Goal: Task Accomplishment & Management: Manage account settings

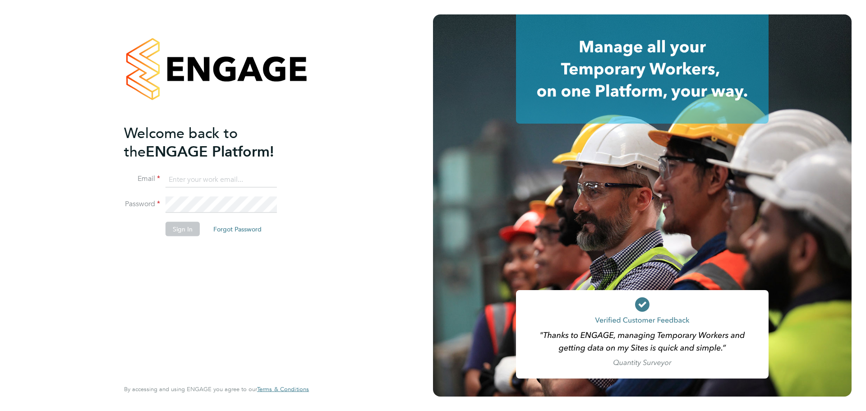
type input "[PERSON_NAME][EMAIL_ADDRESS][PERSON_NAME][PERSON_NAME][DOMAIN_NAME]"
click at [187, 228] on button "Sign In" at bounding box center [183, 228] width 34 height 14
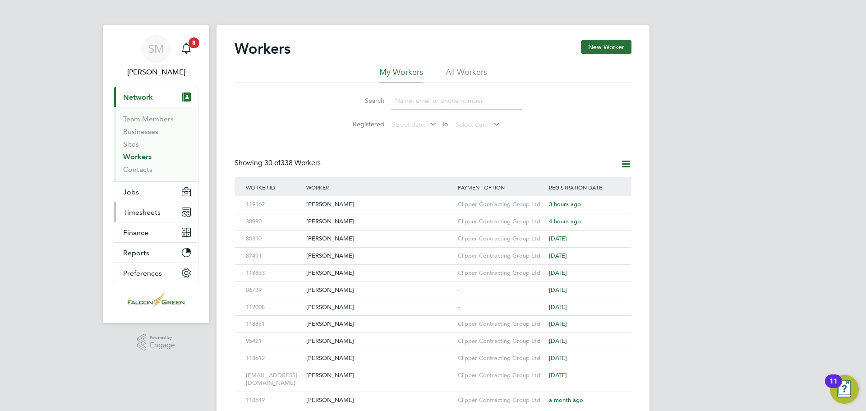
click at [142, 210] on span "Timesheets" at bounding box center [141, 212] width 37 height 9
click at [145, 195] on button "Jobs" at bounding box center [156, 192] width 84 height 20
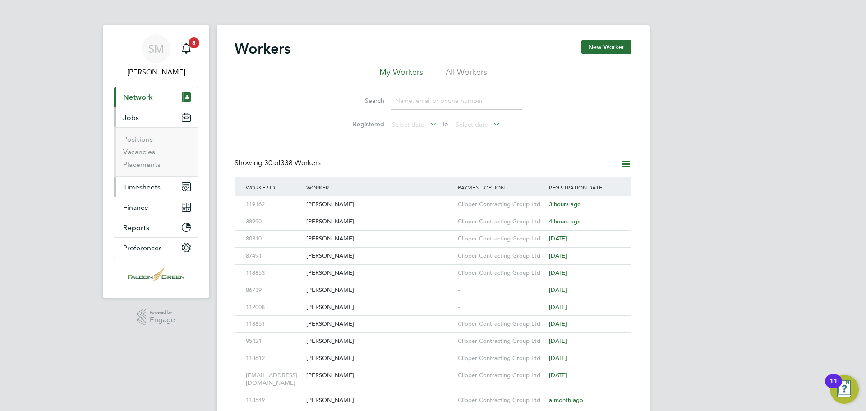
click at [141, 184] on span "Timesheets" at bounding box center [141, 187] width 37 height 9
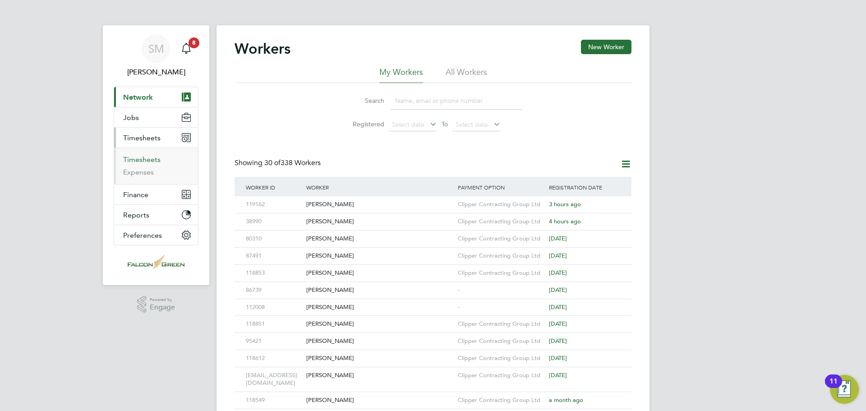
click at [142, 161] on link "Timesheets" at bounding box center [141, 159] width 37 height 9
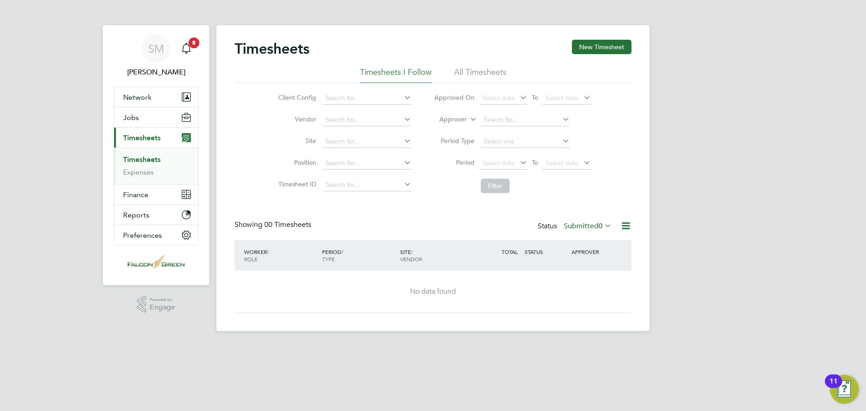
click at [458, 76] on li "All Timesheets" at bounding box center [480, 75] width 52 height 16
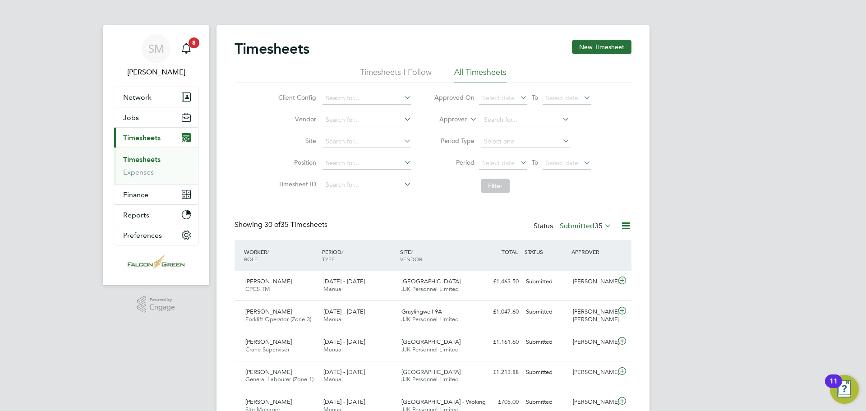
click at [402, 139] on icon at bounding box center [402, 140] width 0 height 13
click at [372, 176] on li "Bargates Christchurch (Old Police)" at bounding box center [381, 178] width 118 height 12
type input "Bargates Christchurch (Old Police)"
click at [489, 184] on button "Filter" at bounding box center [495, 186] width 29 height 14
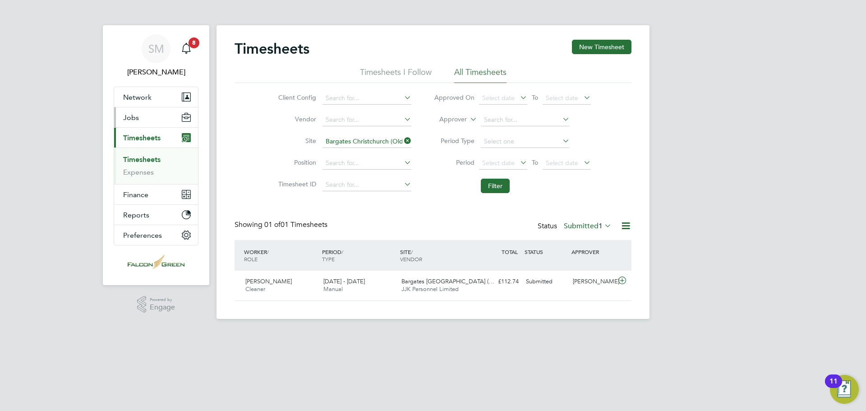
click at [133, 120] on span "Jobs" at bounding box center [131, 117] width 16 height 9
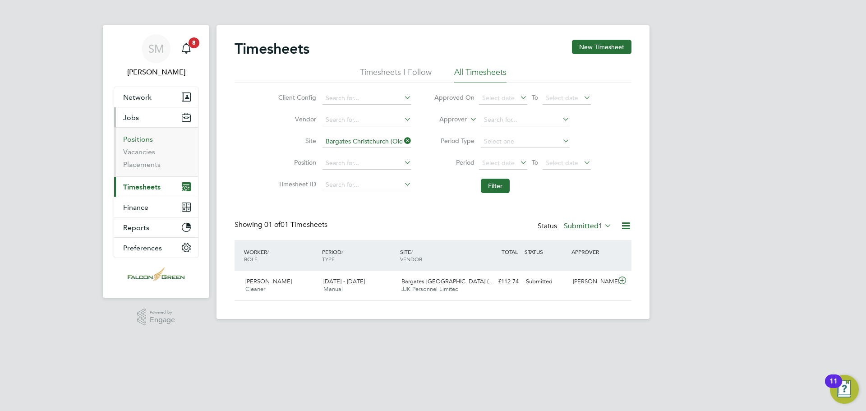
click at [135, 142] on link "Positions" at bounding box center [138, 139] width 30 height 9
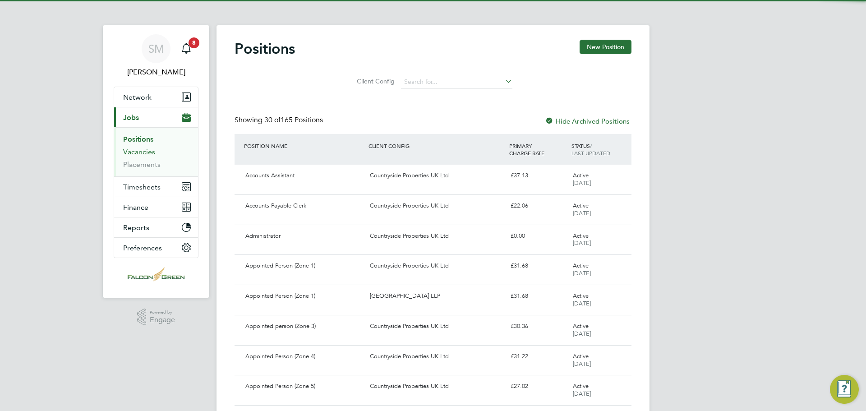
click at [135, 152] on link "Vacancies" at bounding box center [139, 151] width 32 height 9
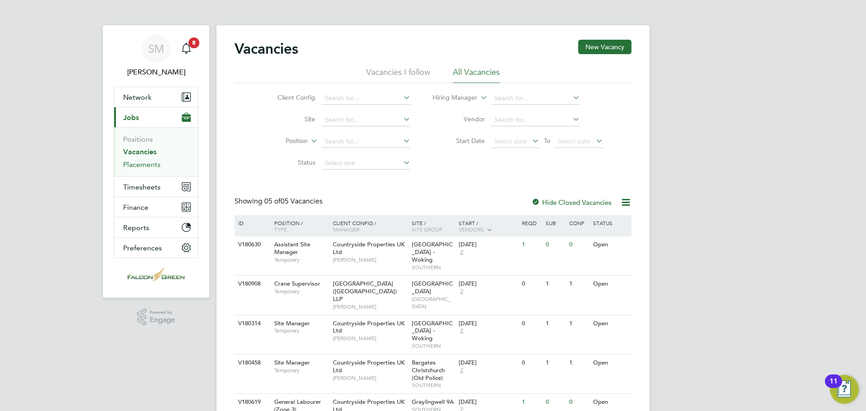
click at [133, 165] on link "Placements" at bounding box center [141, 164] width 37 height 9
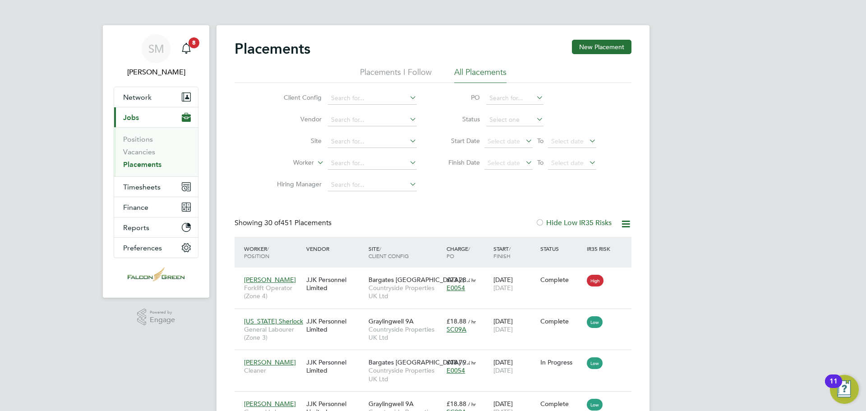
click at [138, 165] on link "Placements" at bounding box center [142, 164] width 38 height 9
click at [383, 120] on input at bounding box center [372, 120] width 89 height 13
click at [354, 143] on input at bounding box center [372, 141] width 89 height 13
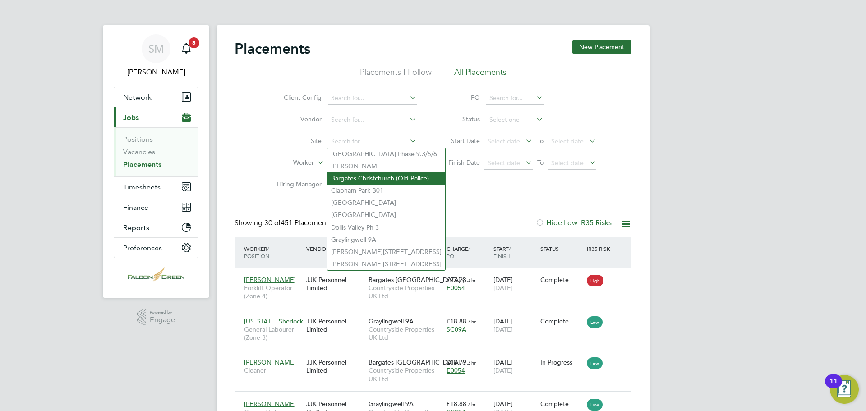
click at [362, 179] on li "Bargates Christchurch (Old Police)" at bounding box center [386, 178] width 118 height 12
type input "Bargates Christchurch (Old Police)"
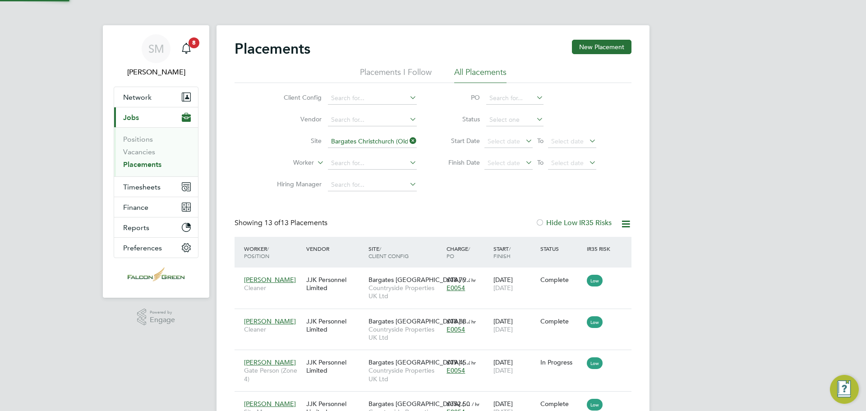
scroll to position [34, 78]
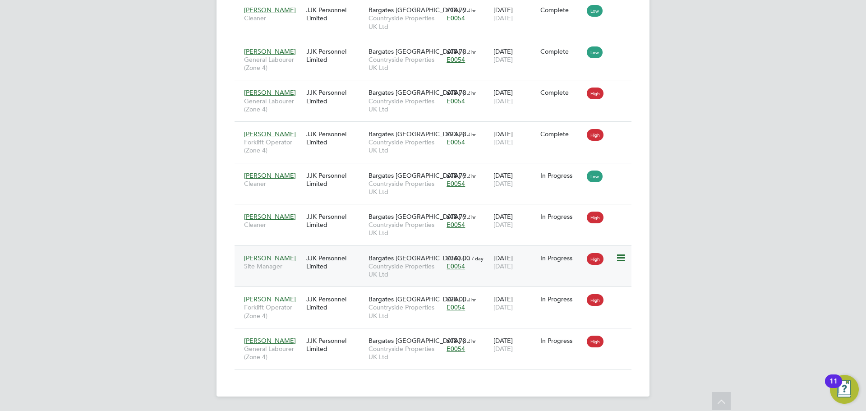
click at [262, 256] on span "[PERSON_NAME]" at bounding box center [270, 258] width 52 height 8
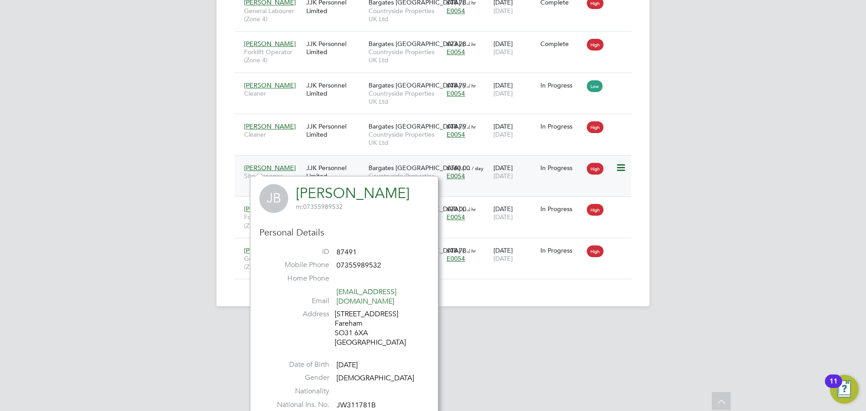
click at [389, 164] on span "Bargates [GEOGRAPHIC_DATA] (…" at bounding box center [419, 168] width 102 height 8
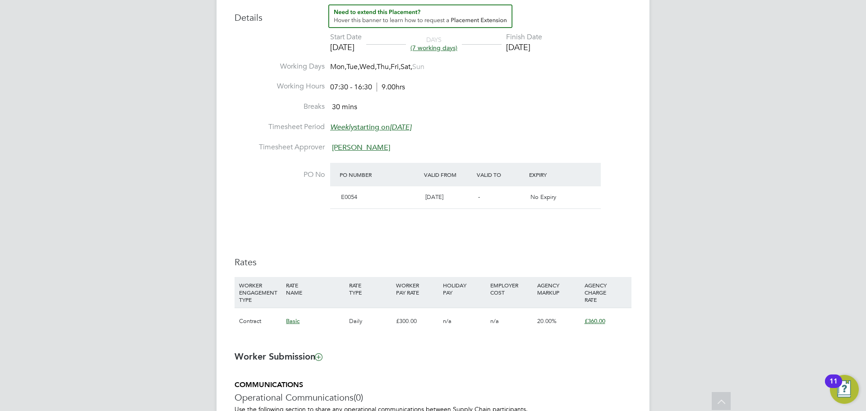
scroll to position [406, 0]
